Goal: Information Seeking & Learning: Learn about a topic

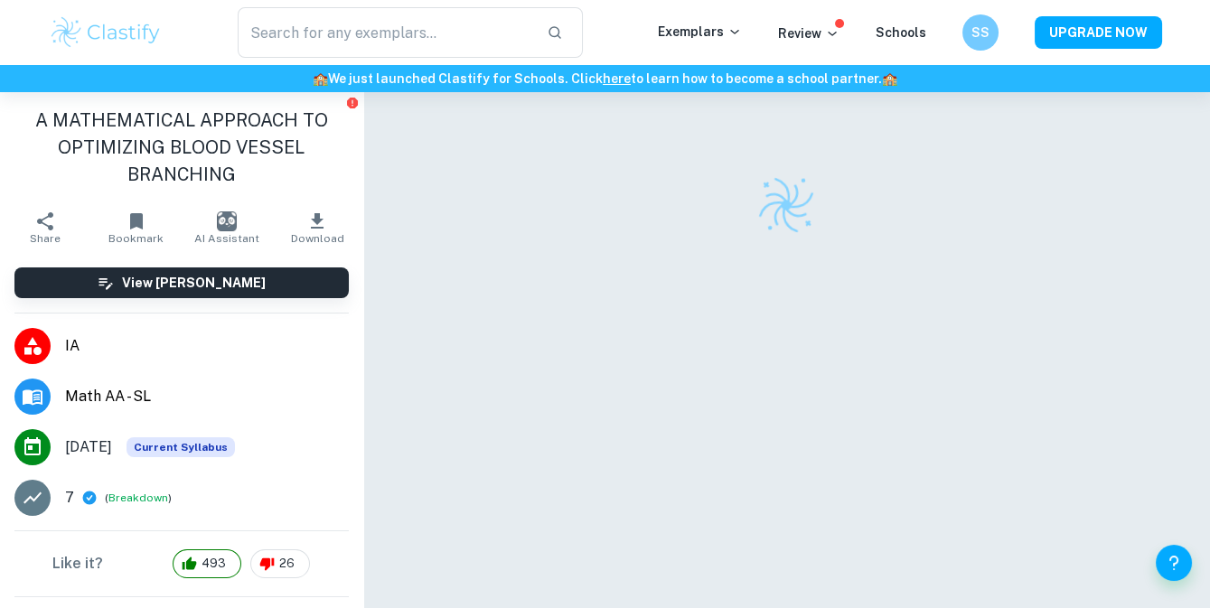
click at [163, 31] on div "​" at bounding box center [410, 32] width 494 height 51
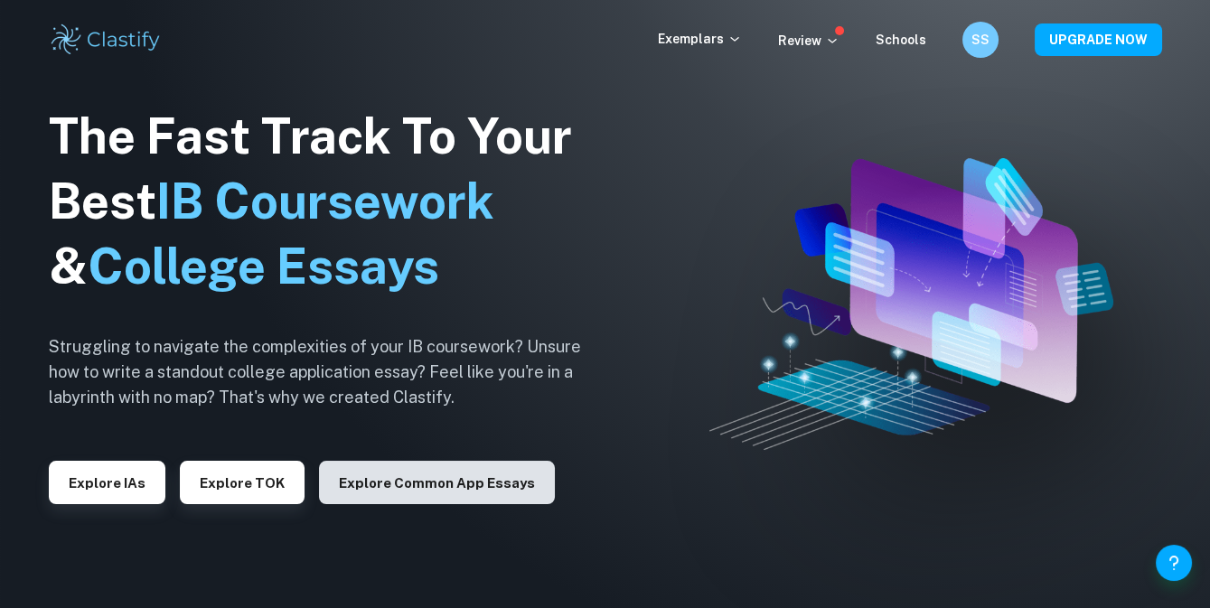
click at [385, 485] on button "Explore Common App essays" at bounding box center [437, 482] width 236 height 43
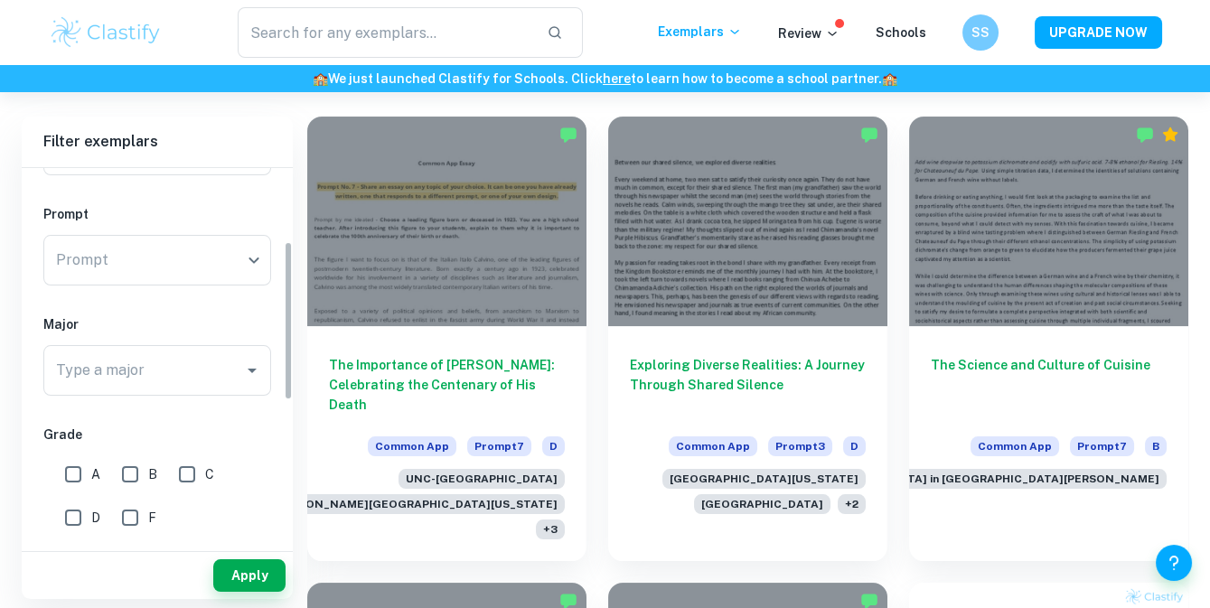
scroll to position [328, 0]
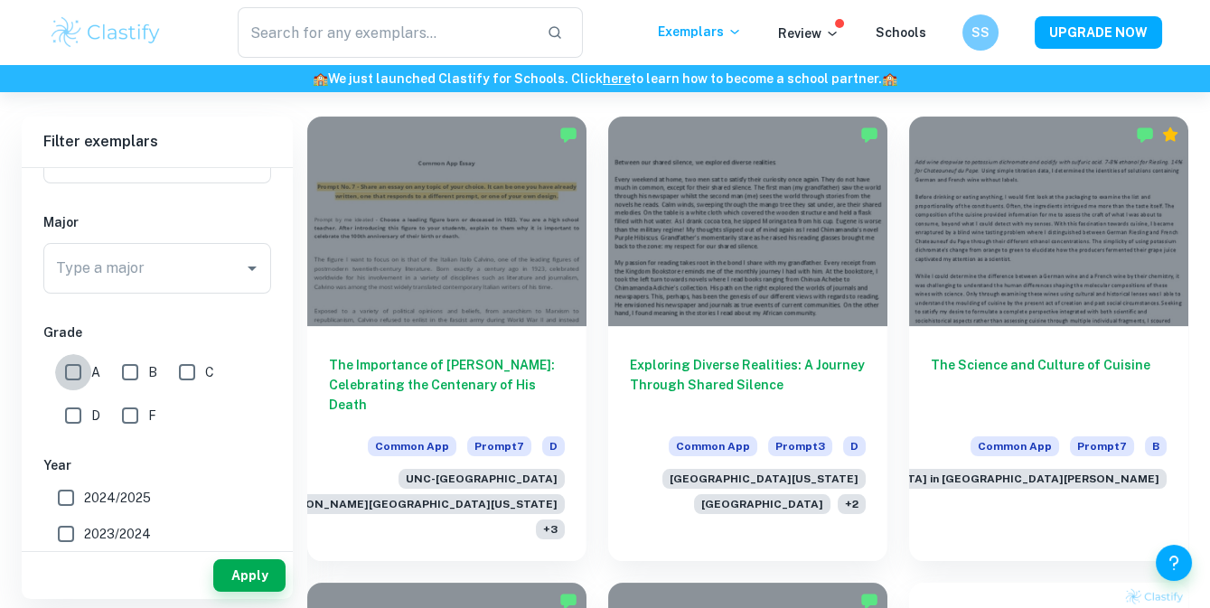
click at [74, 377] on input "A" at bounding box center [73, 372] width 36 height 36
checkbox input "true"
click at [247, 578] on button "Apply" at bounding box center [249, 576] width 72 height 33
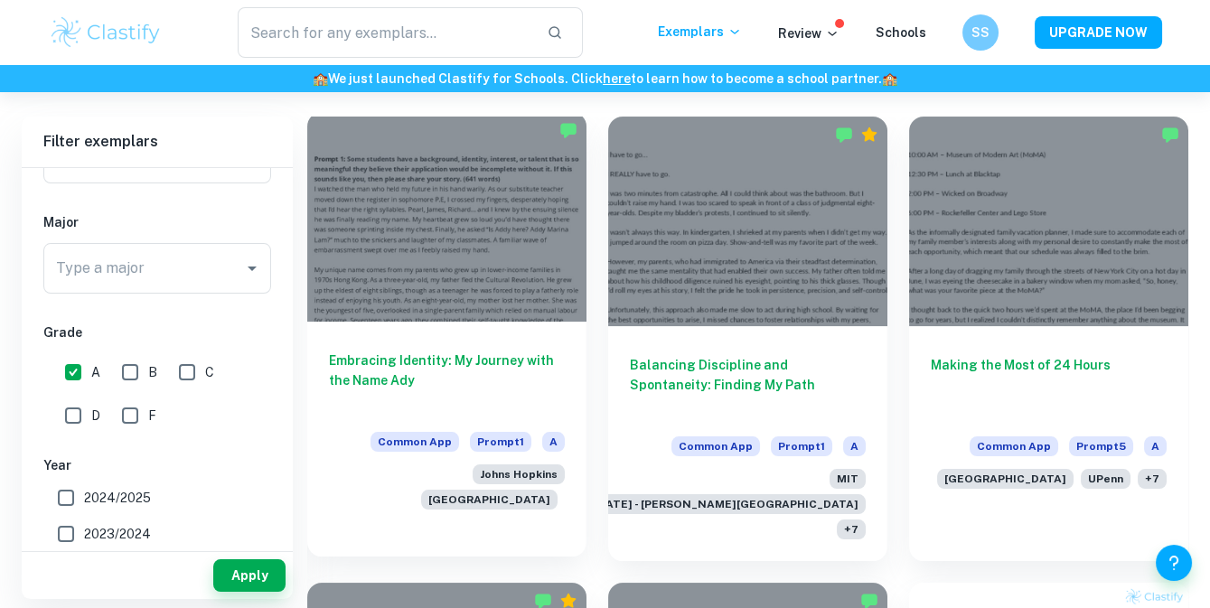
click at [528, 392] on h6 "Embracing Identity: My Journey with the Name Ady" at bounding box center [447, 381] width 236 height 60
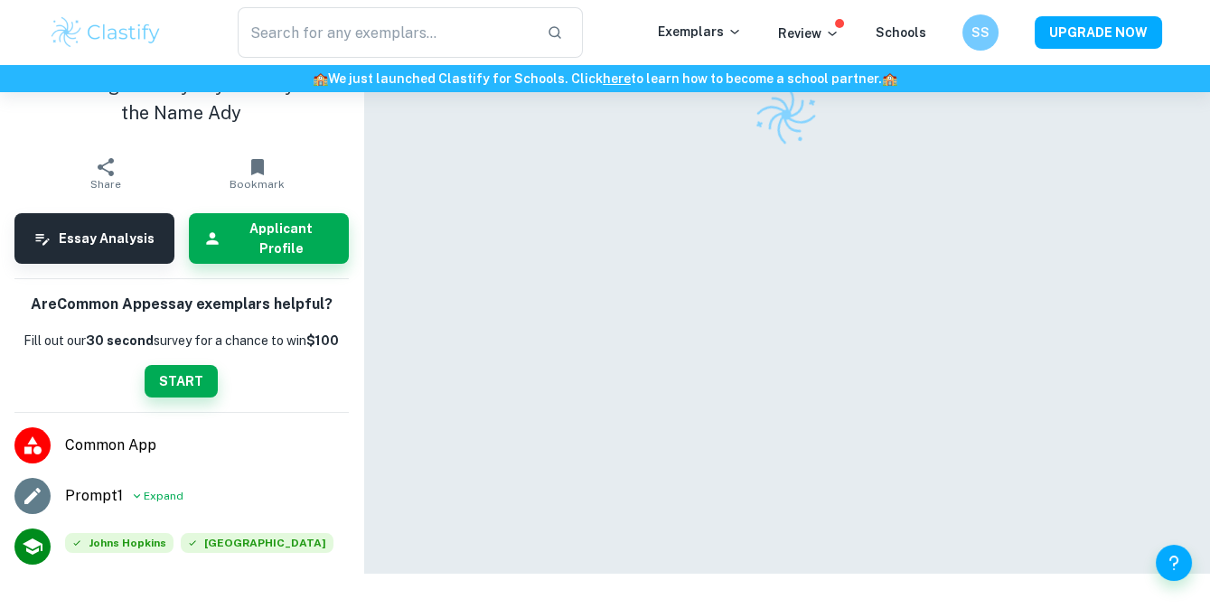
scroll to position [91, 0]
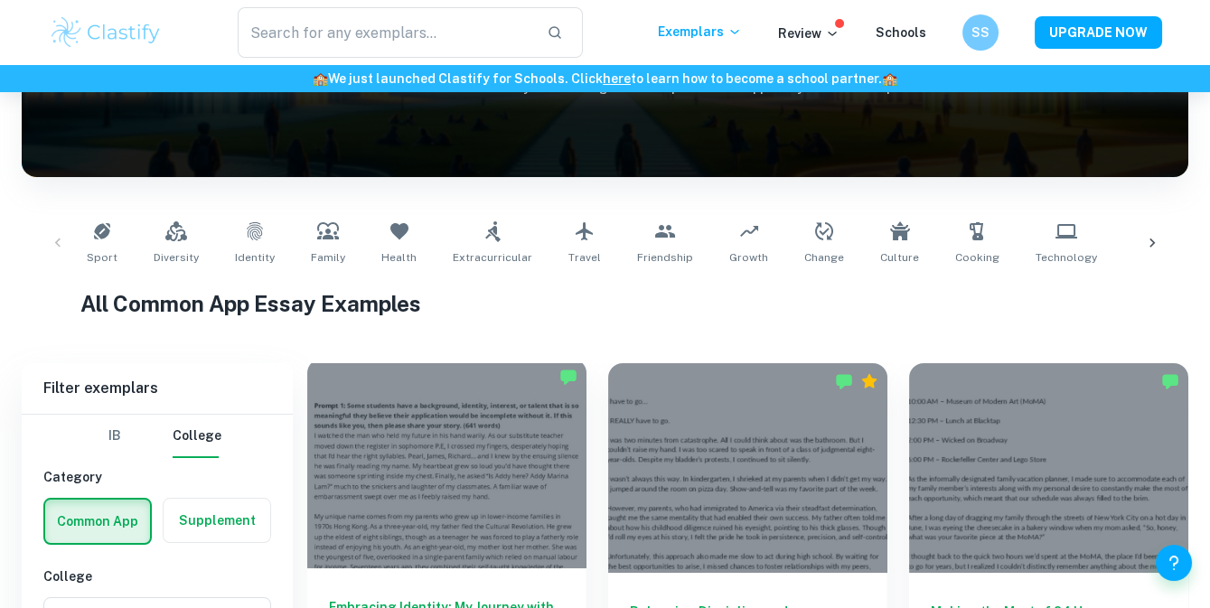
scroll to position [493, 0]
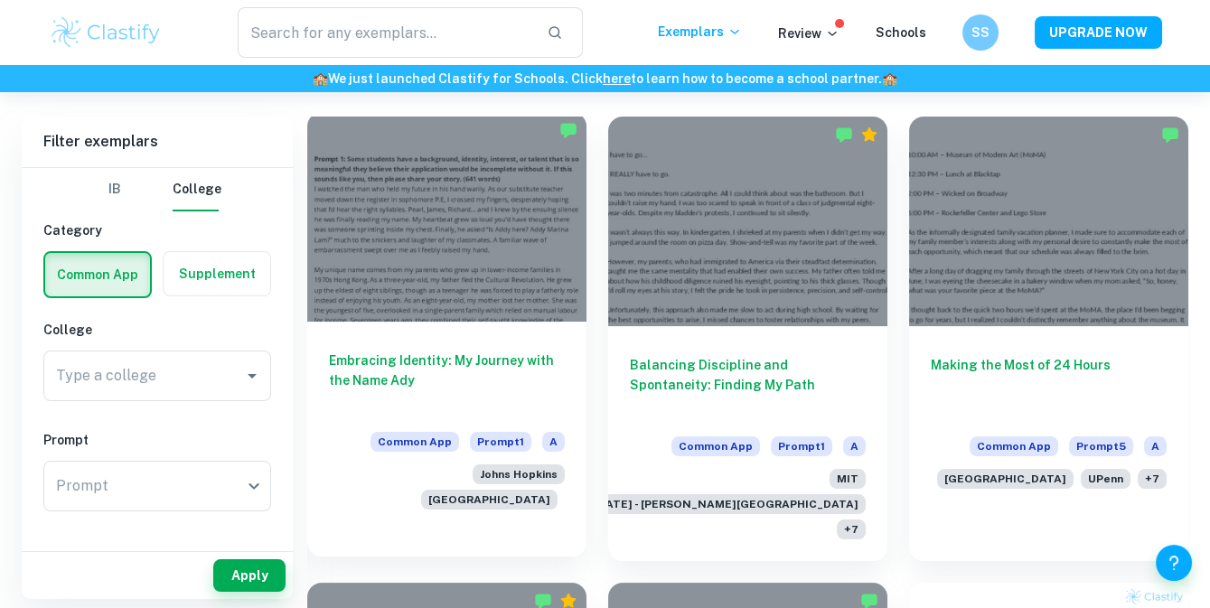
click at [504, 290] on div at bounding box center [446, 217] width 279 height 210
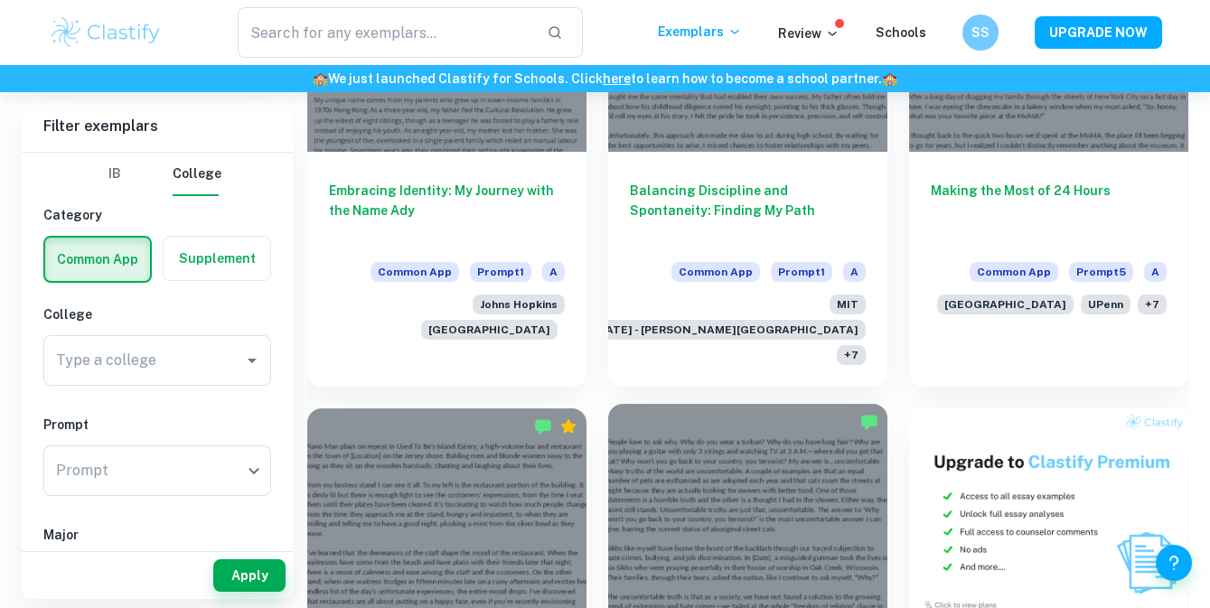
scroll to position [575, 0]
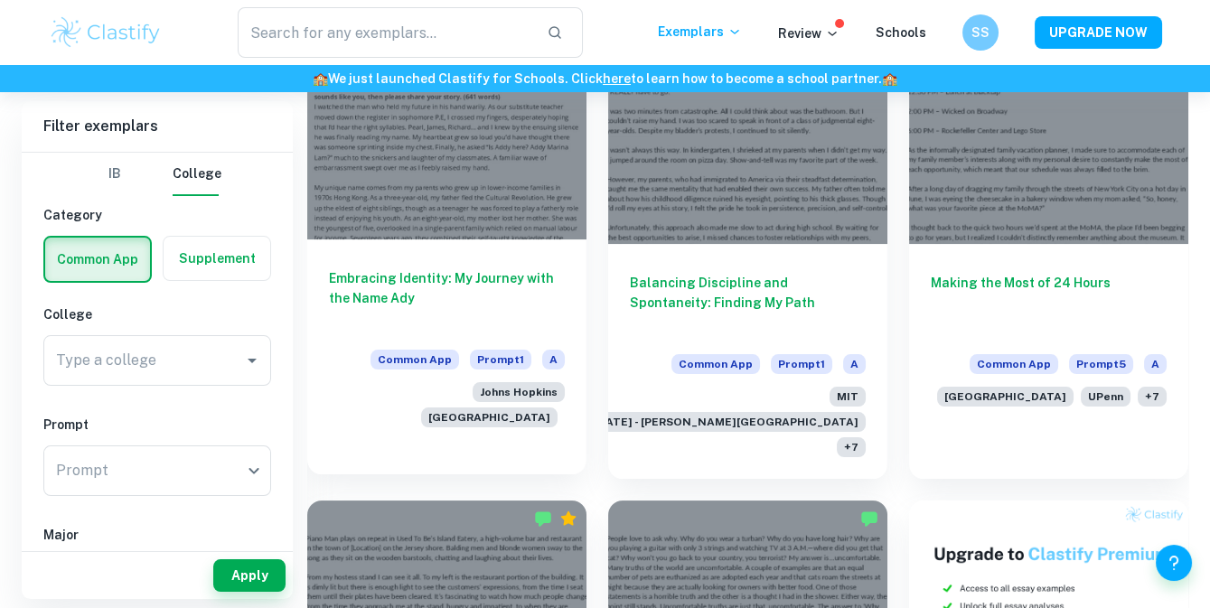
click at [499, 304] on h6 "Embracing Identity: My Journey with the Name Ady" at bounding box center [447, 298] width 236 height 60
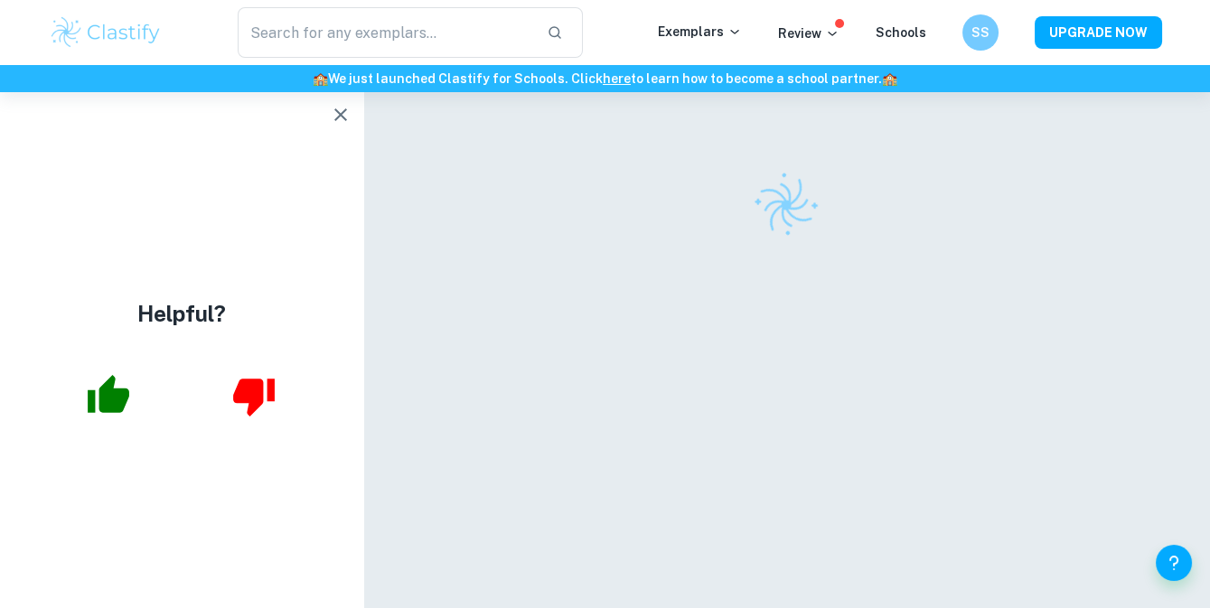
click at [325, 135] on div "Helpful?" at bounding box center [181, 350] width 363 height 516
click at [340, 120] on icon "button" at bounding box center [341, 115] width 22 height 22
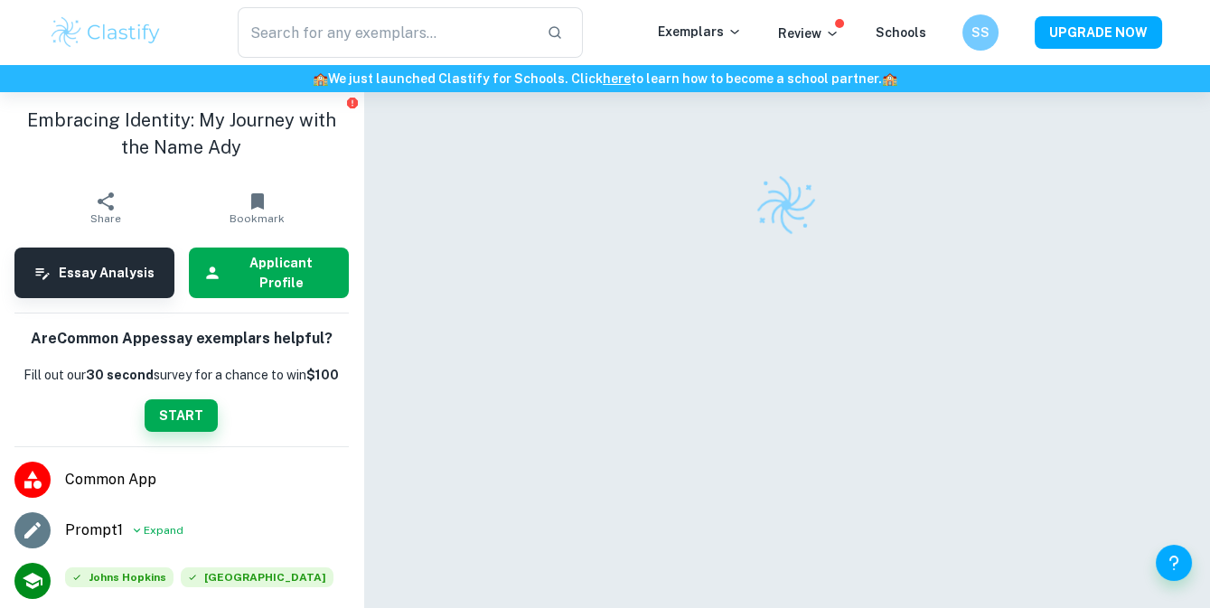
click at [245, 277] on h6 "Applicant Profile" at bounding box center [282, 273] width 106 height 40
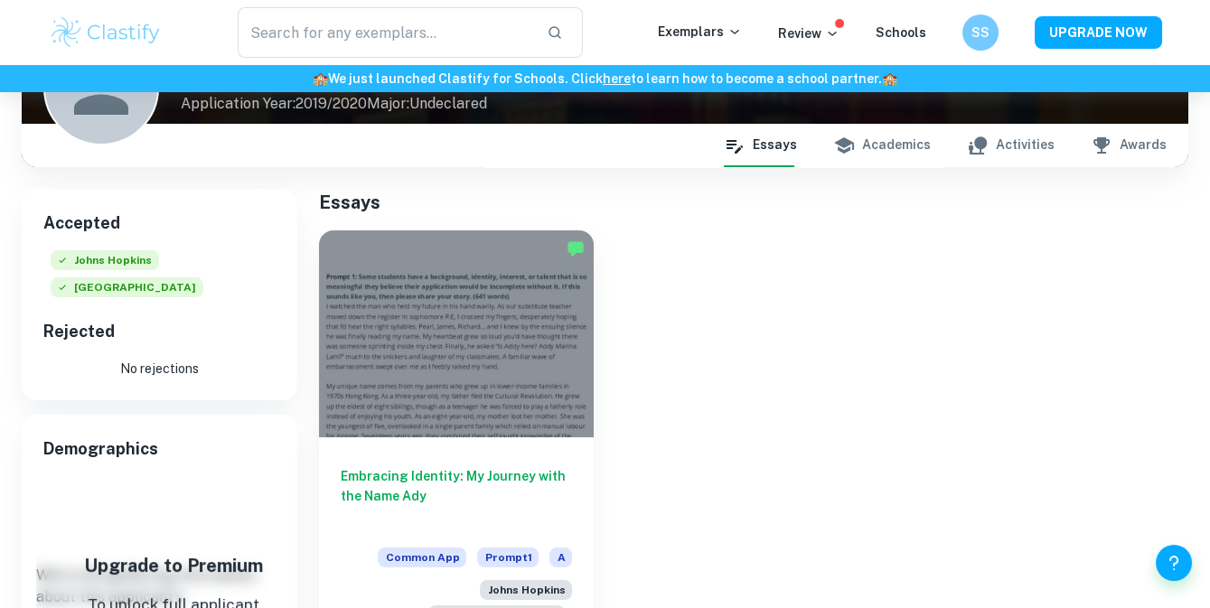
scroll to position [164, 0]
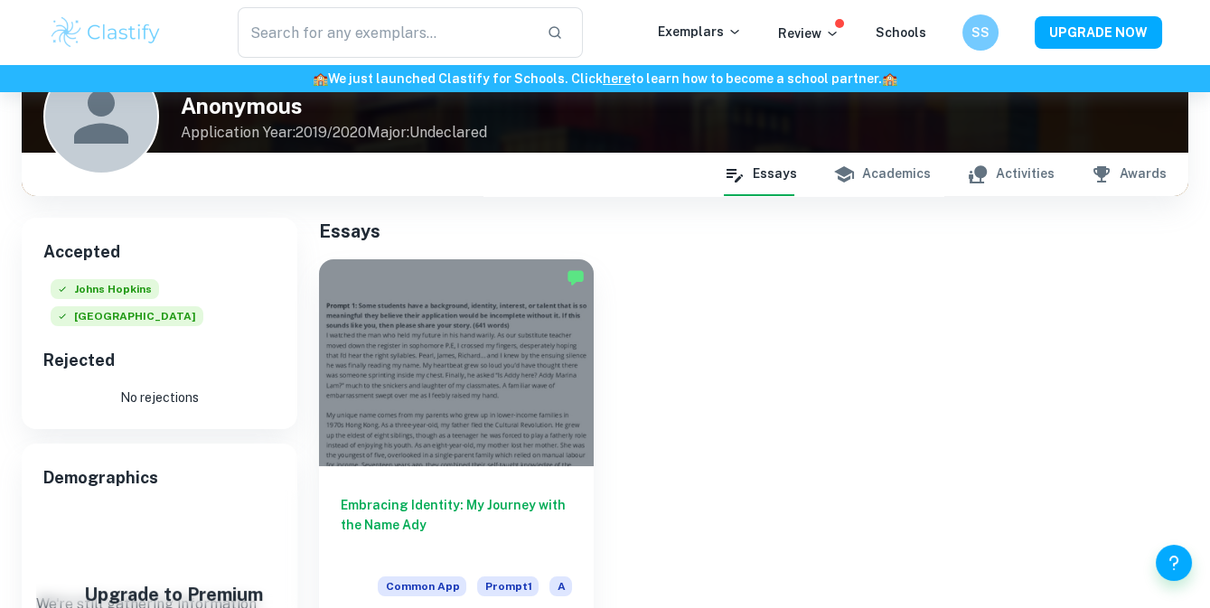
click at [923, 165] on button "Academics" at bounding box center [882, 174] width 98 height 43
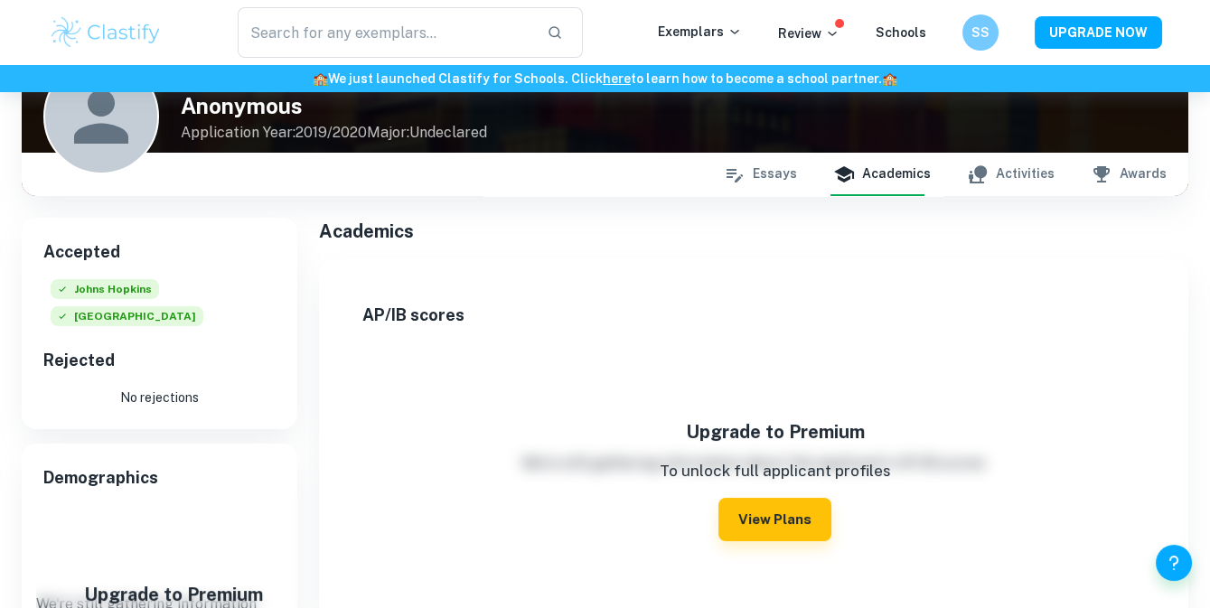
click at [985, 178] on icon "button" at bounding box center [978, 174] width 18 height 18
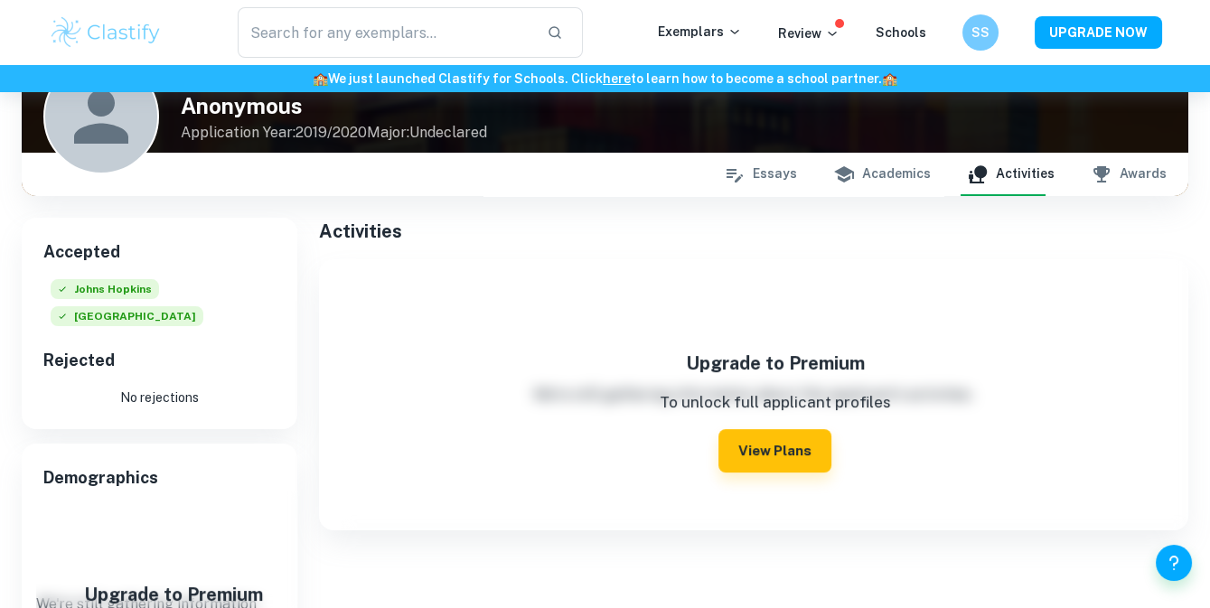
click at [1090, 176] on div "Essays Academics Activities Awards" at bounding box center [945, 174] width 443 height 43
click at [1100, 184] on icon "button" at bounding box center [1102, 175] width 22 height 22
click at [780, 173] on button "Essays" at bounding box center [760, 174] width 73 height 43
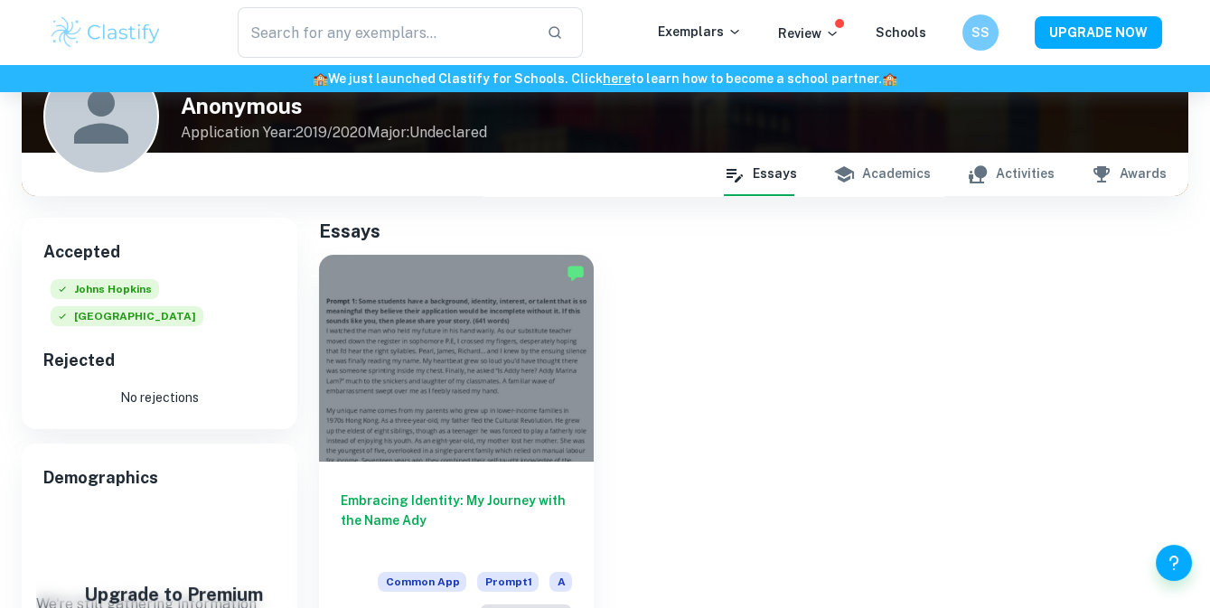
click at [477, 504] on h6 "Embracing Identity: My Journey with the Name Ady" at bounding box center [457, 521] width 232 height 60
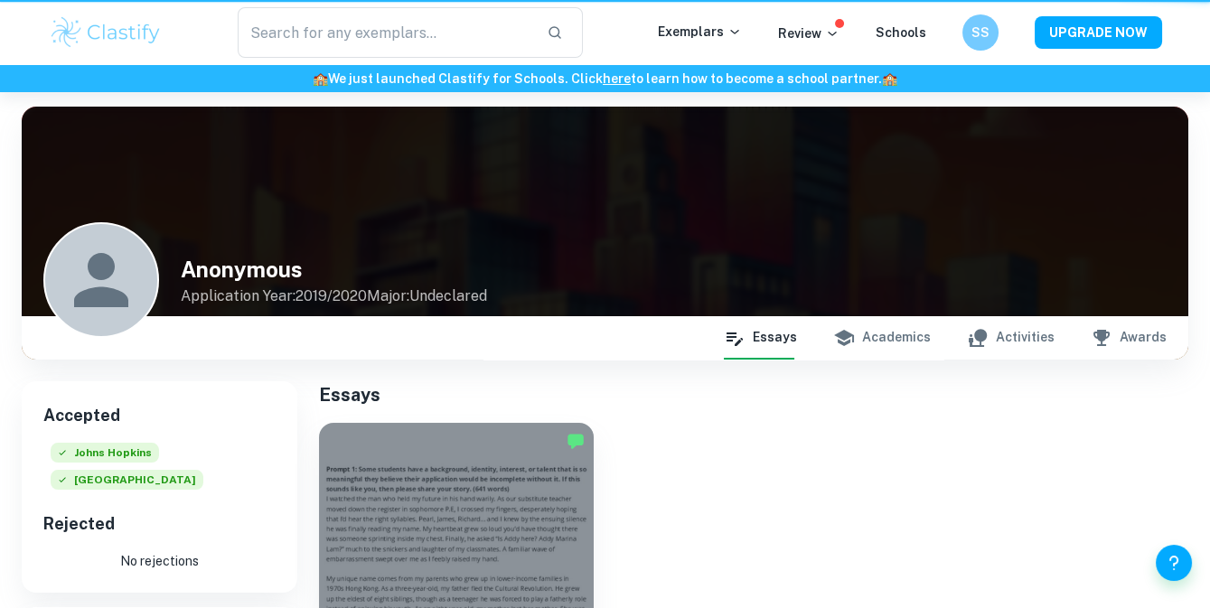
scroll to position [164, 0]
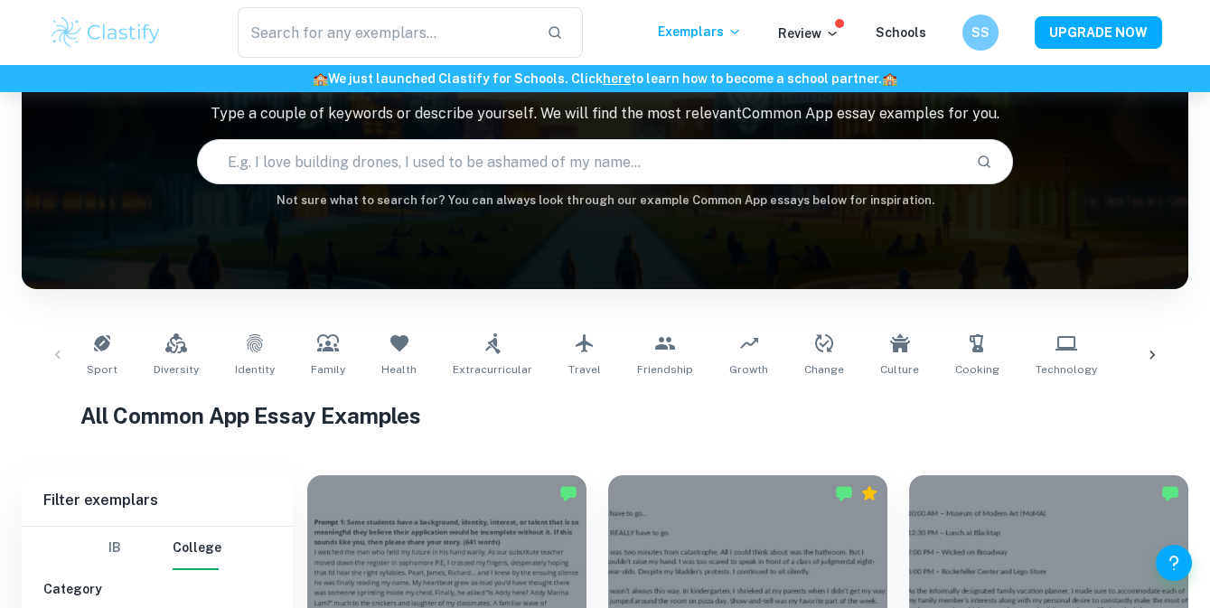
scroll to position [544, 0]
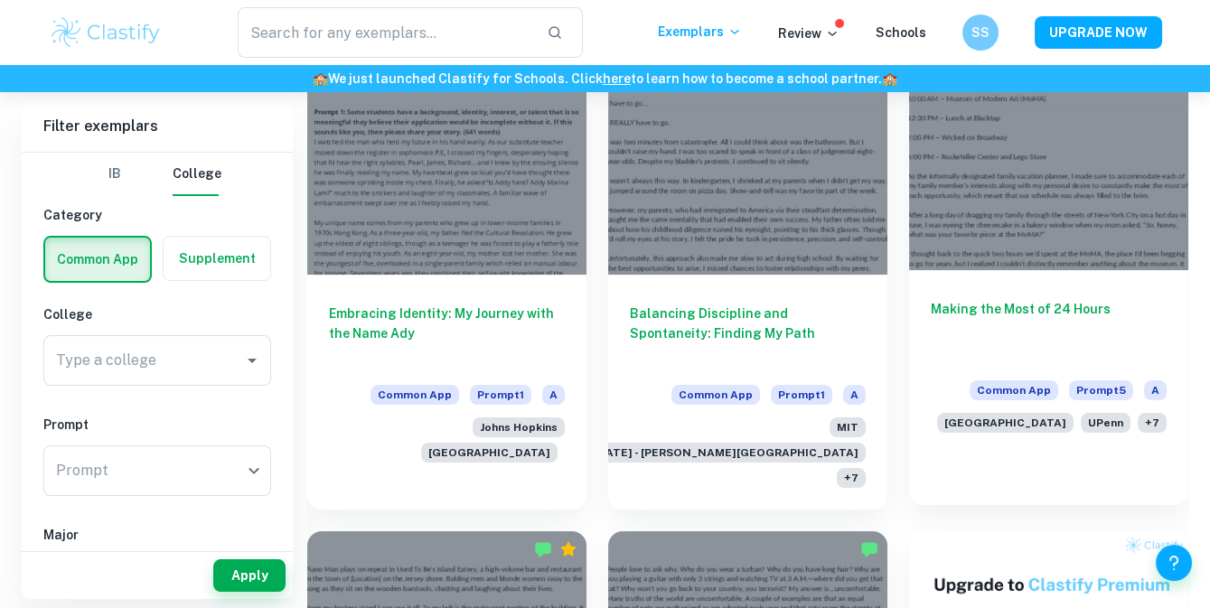
click at [1075, 385] on span "Prompt 5" at bounding box center [1101, 391] width 64 height 20
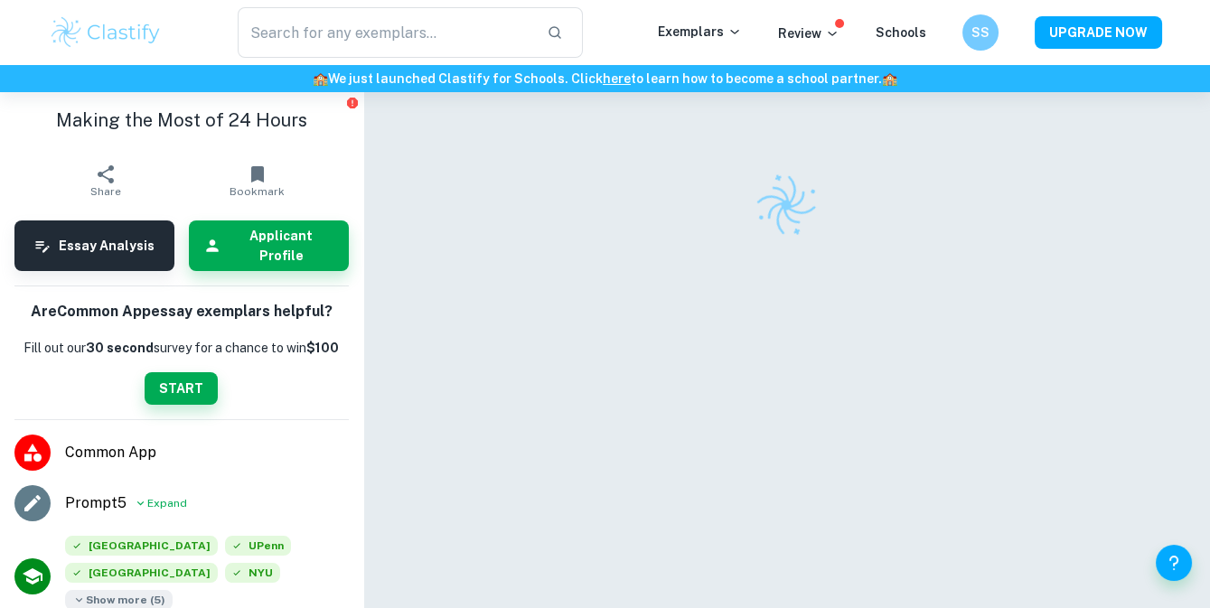
scroll to position [81, 0]
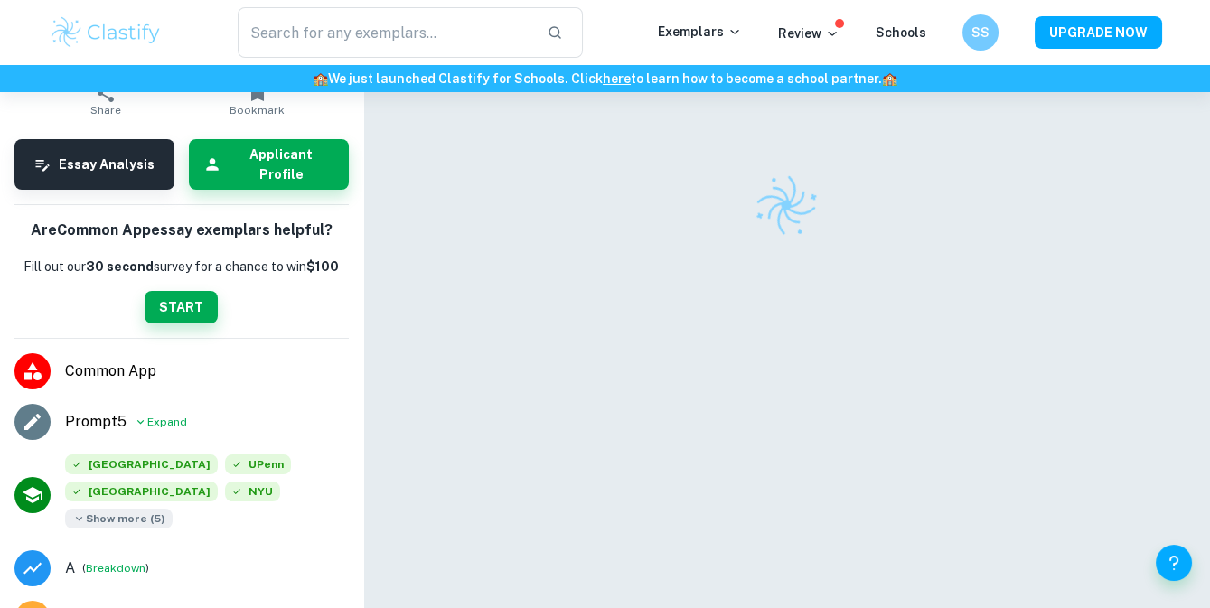
click at [173, 509] on span "Show more ( 5 )" at bounding box center [119, 519] width 108 height 20
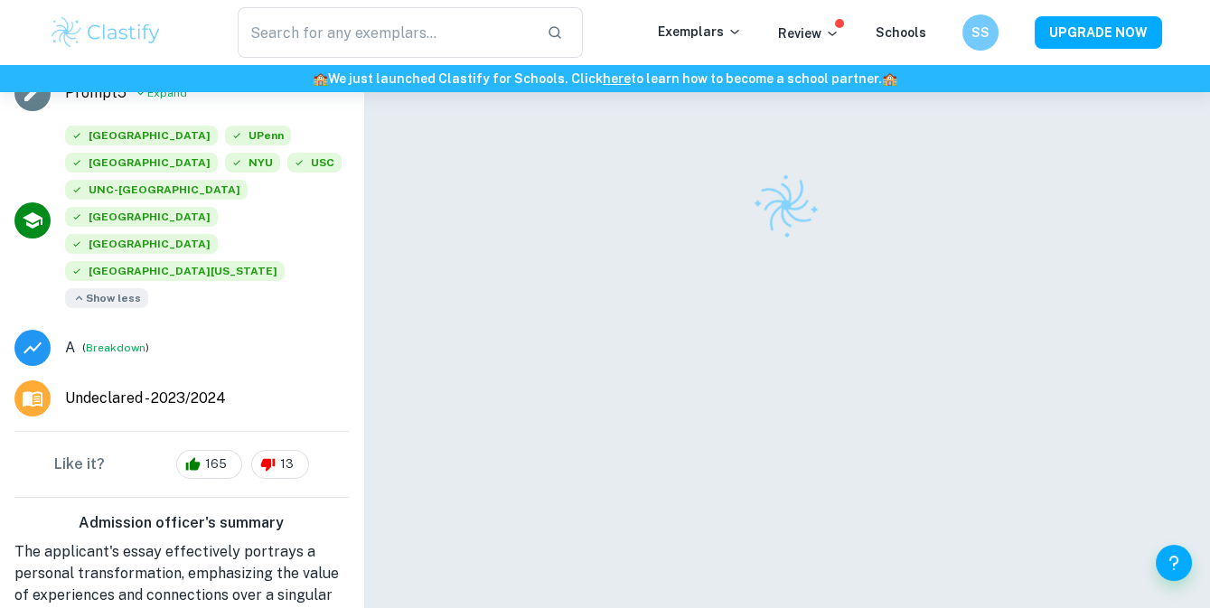
scroll to position [0, 0]
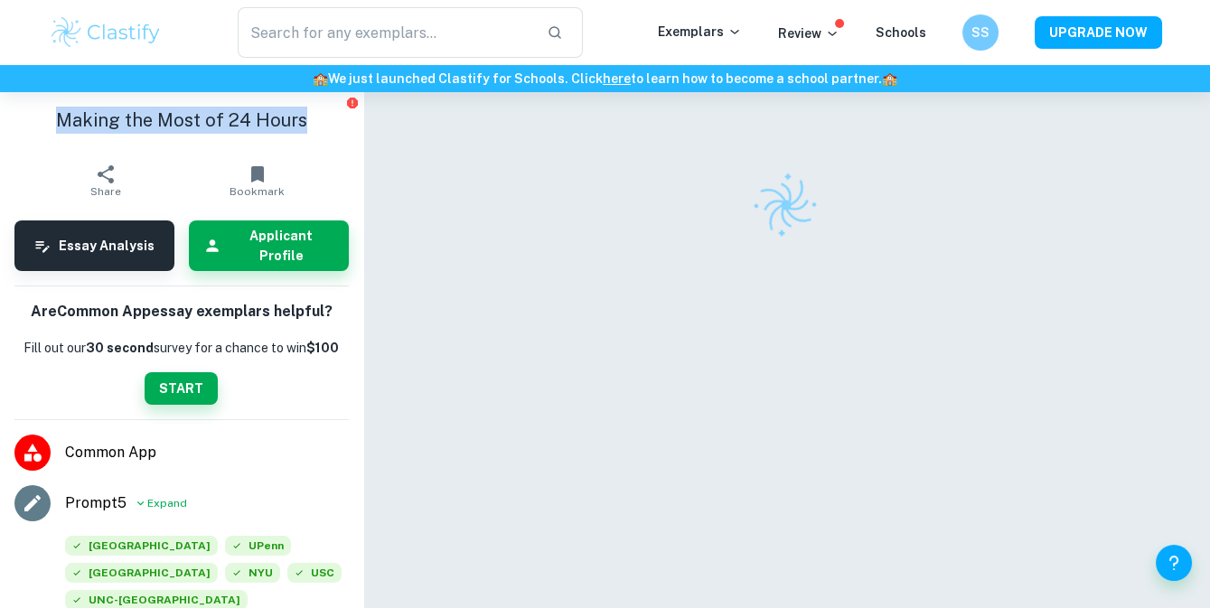
drag, startPoint x: 50, startPoint y: 124, endPoint x: 359, endPoint y: 145, distance: 309.9
click at [359, 145] on aside "Making the Most of 24 Hours Share Bookmark Essay Analysis Applicant Profile Are…" at bounding box center [181, 350] width 363 height 516
copy h1 "Making the Most of 24 Hours"
